Goal: Task Accomplishment & Management: Manage account settings

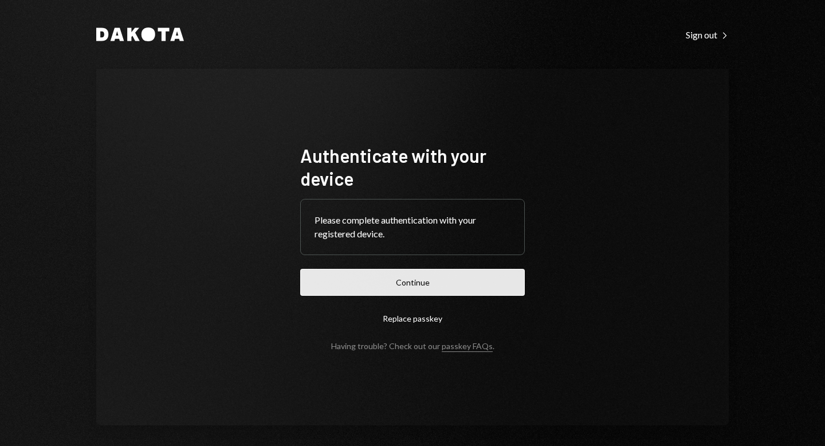
click at [385, 276] on button "Continue" at bounding box center [412, 282] width 225 height 27
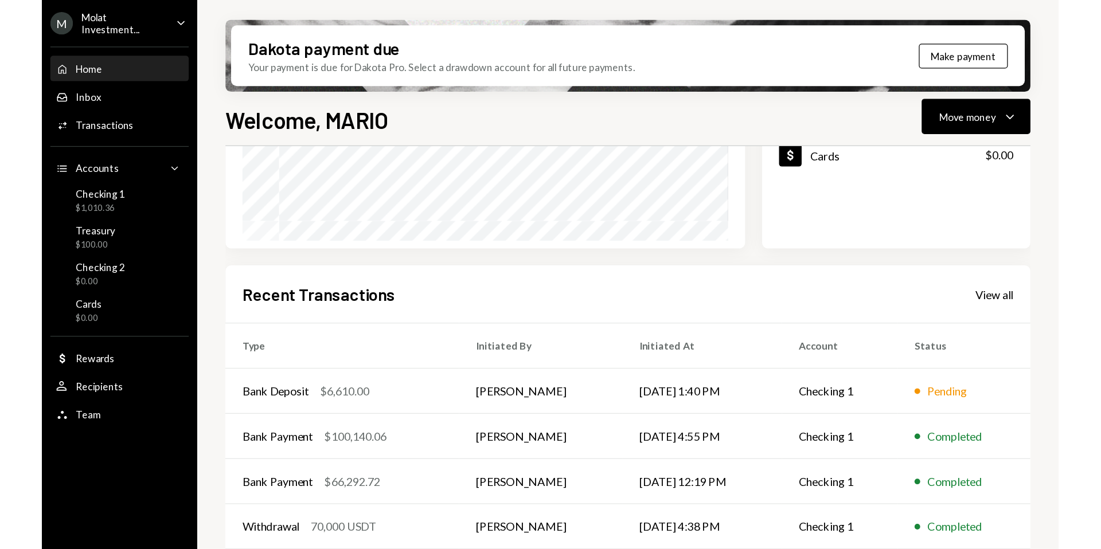
scroll to position [228, 0]
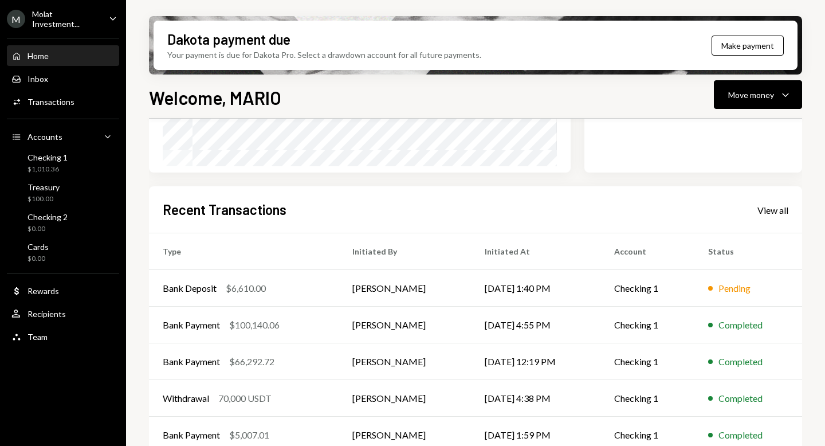
click at [52, 26] on div "M Molat Investment..." at bounding box center [53, 18] width 93 height 19
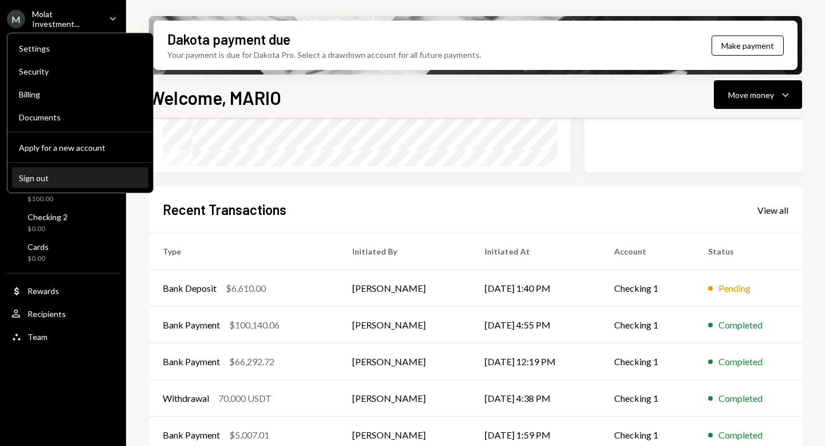
click at [54, 176] on div "Sign out" at bounding box center [80, 178] width 123 height 10
